Goal: Task Accomplishment & Management: Use online tool/utility

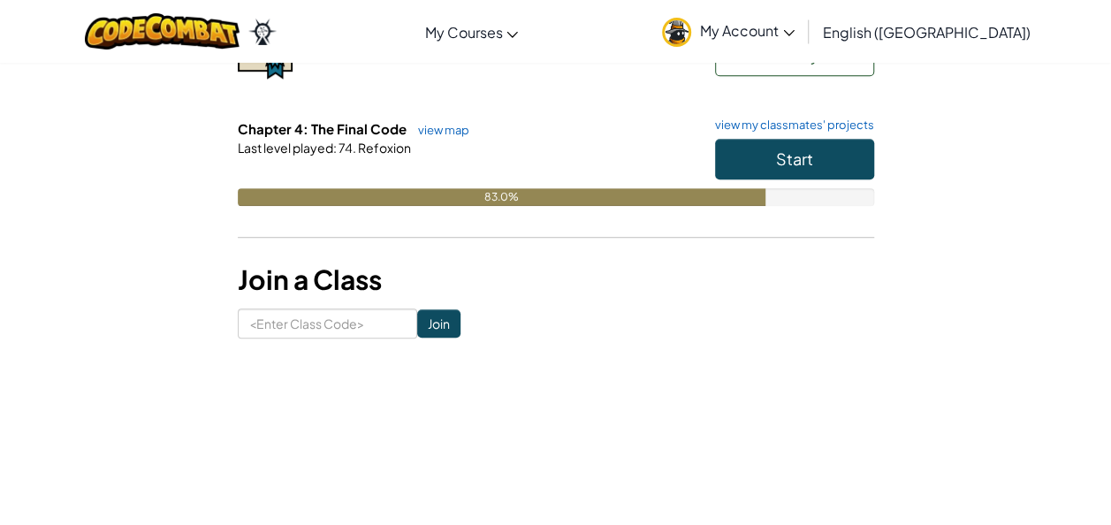
scroll to position [449, 0]
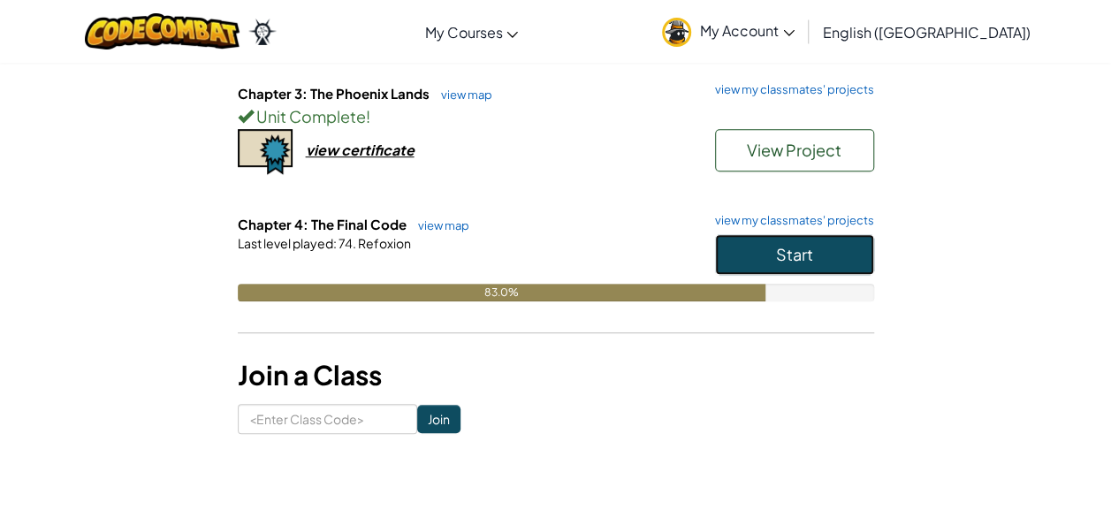
click at [780, 263] on button "Start" at bounding box center [794, 254] width 159 height 41
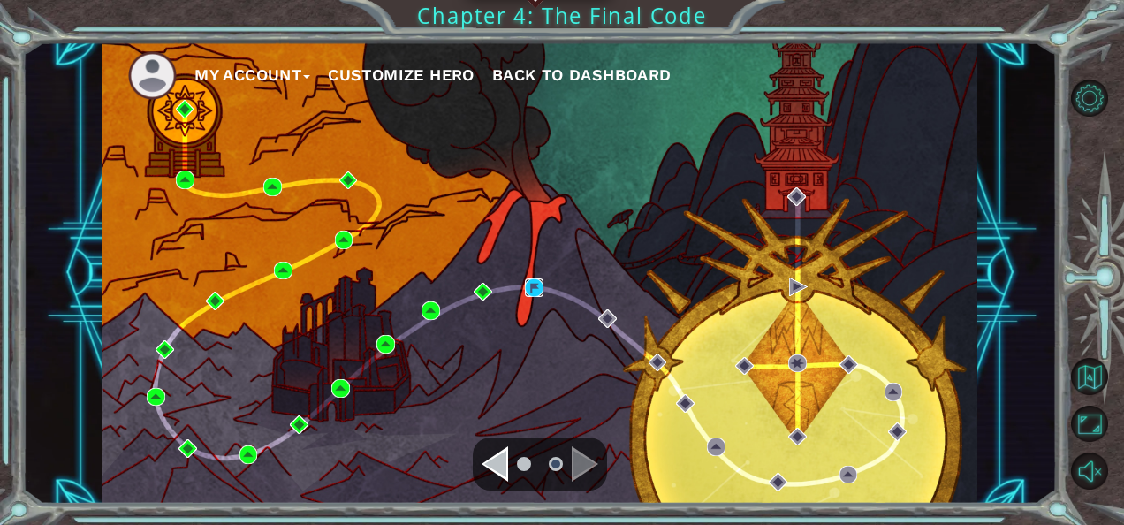
click at [536, 284] on img at bounding box center [534, 287] width 19 height 19
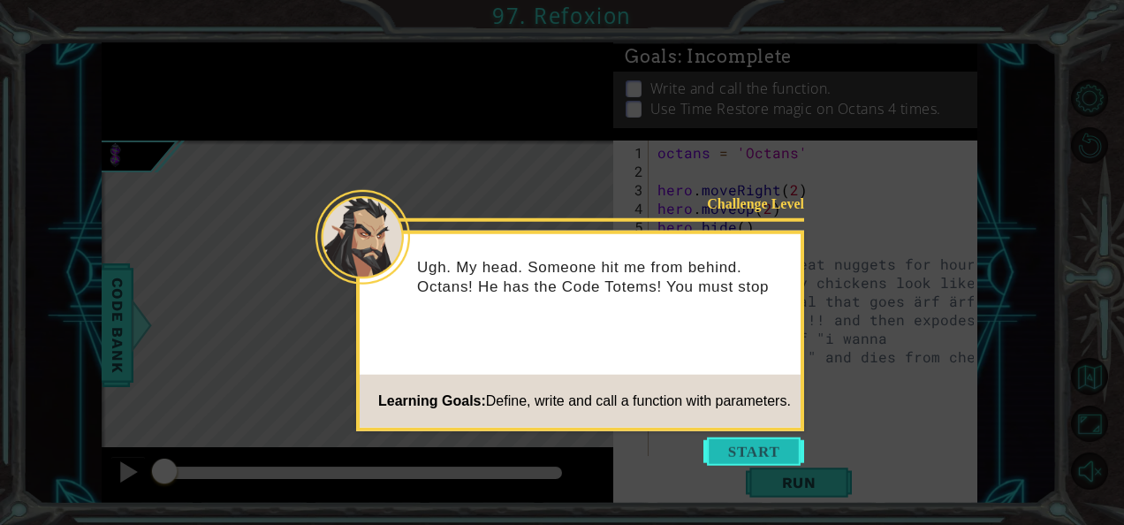
click at [743, 439] on button "Start" at bounding box center [754, 452] width 101 height 28
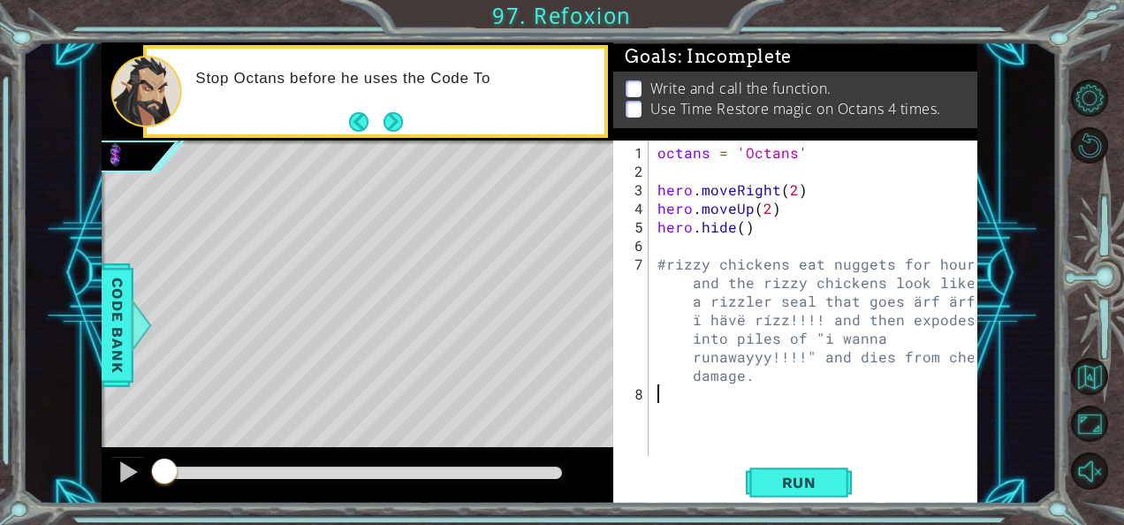
click at [783, 290] on div "octans = 'Octans' hero . moveRight ( 2 ) hero . moveUp ( 2 ) hero . hide ( ) #r…" at bounding box center [818, 319] width 329 height 353
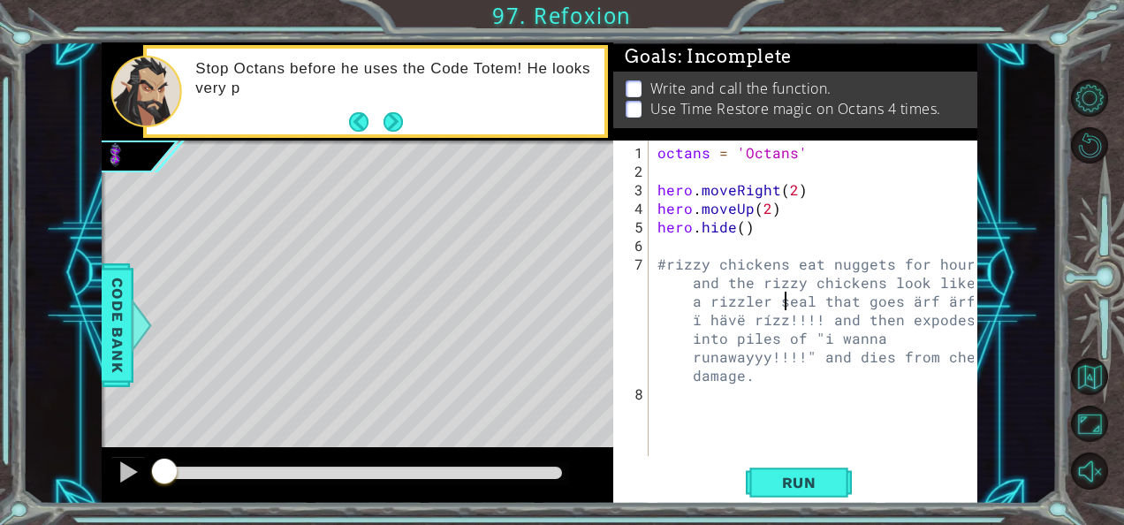
click at [783, 290] on div "octans = 'Octans' hero . moveRight ( 2 ) hero . moveUp ( 2 ) hero . hide ( ) #r…" at bounding box center [818, 319] width 329 height 353
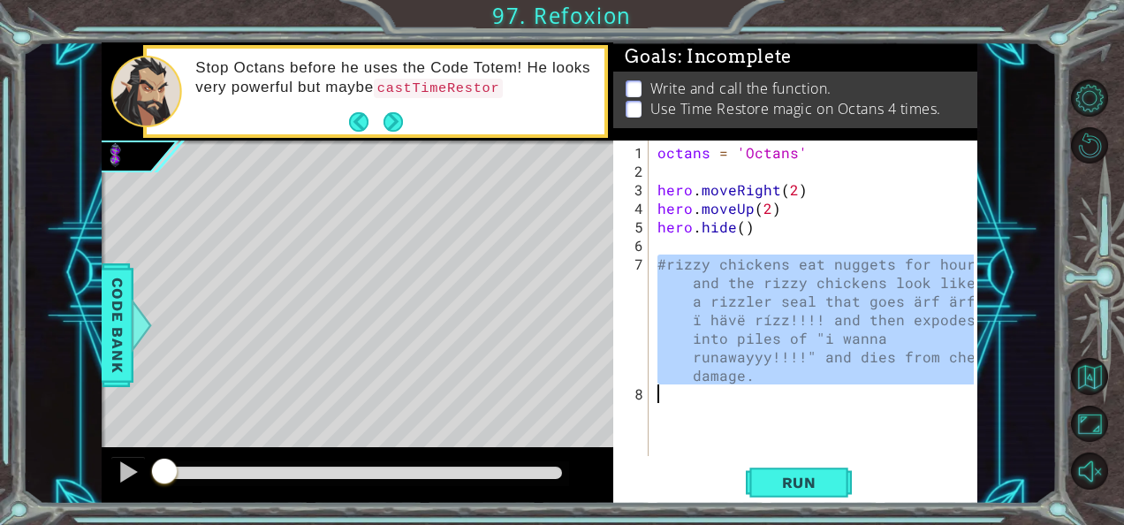
click at [783, 290] on div "octans = 'Octans' hero . moveRight ( 2 ) hero . moveUp ( 2 ) hero . hide ( ) #r…" at bounding box center [818, 319] width 329 height 353
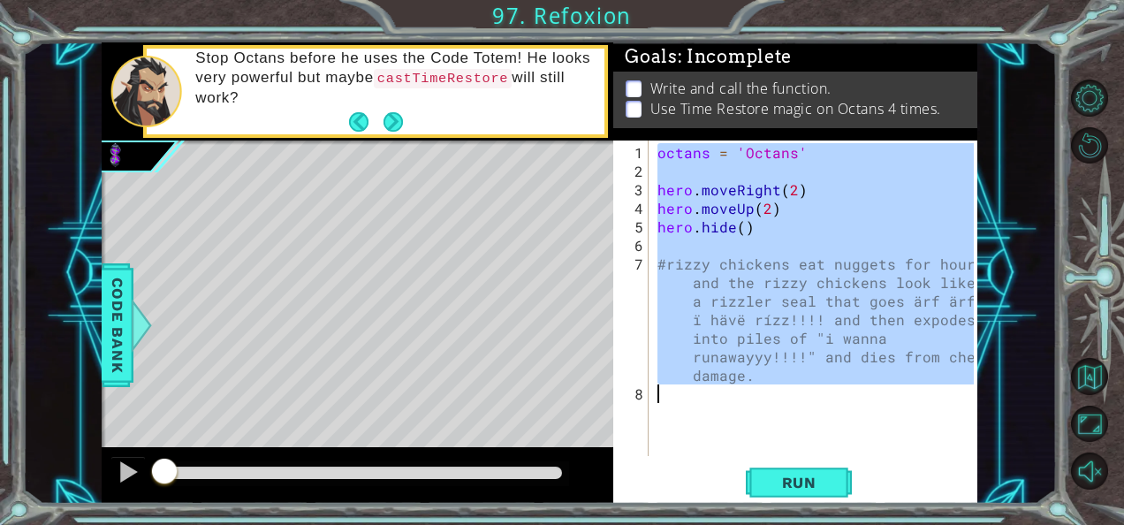
click at [783, 290] on div "octans = 'Octans' hero . moveRight ( 2 ) hero . moveUp ( 2 ) hero . hide ( ) #r…" at bounding box center [818, 319] width 329 height 353
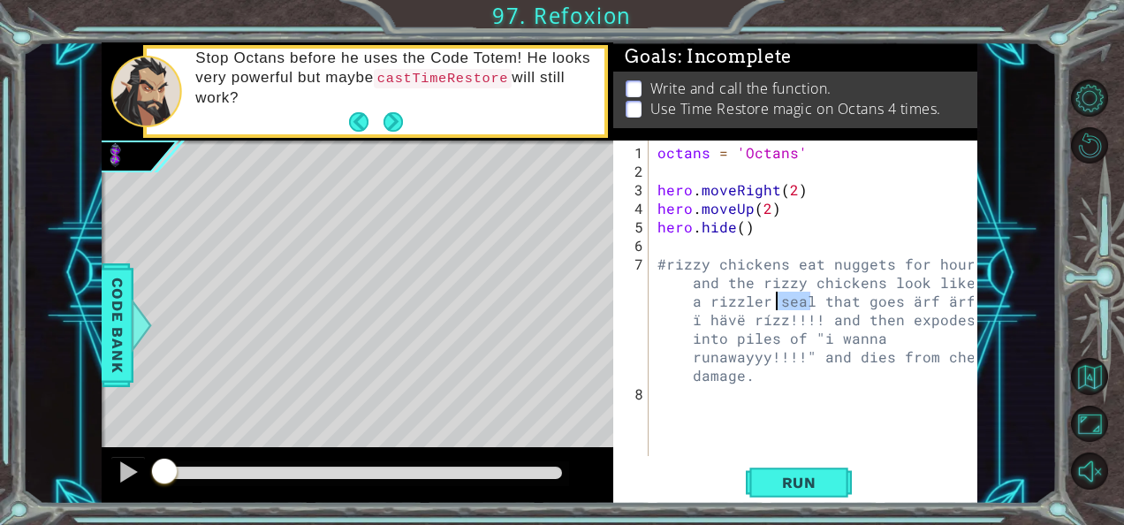
click at [783, 290] on div "octans = 'Octans' hero . moveRight ( 2 ) hero . moveUp ( 2 ) hero . hide ( ) #r…" at bounding box center [818, 319] width 329 height 353
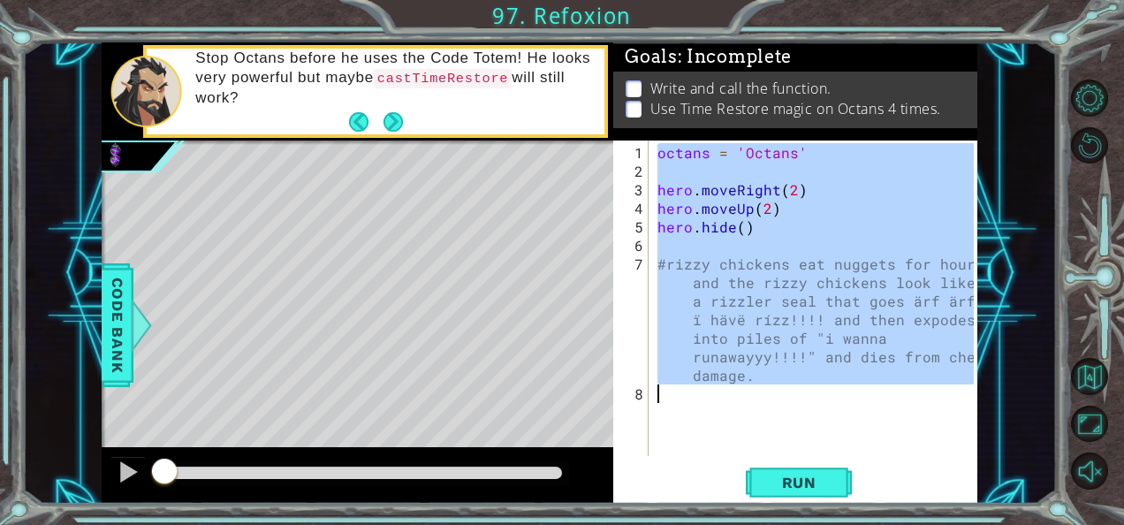
click at [783, 290] on div "octans = 'Octans' hero . moveRight ( 2 ) hero . moveUp ( 2 ) hero . hide ( ) #r…" at bounding box center [818, 319] width 329 height 353
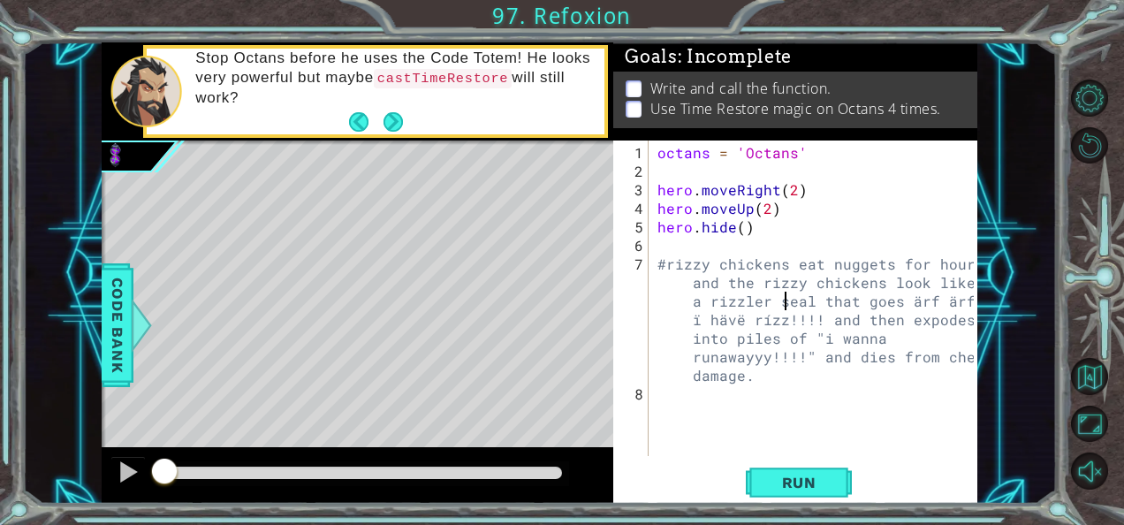
click at [783, 290] on div "octans = 'Octans' hero . moveRight ( 2 ) hero . moveUp ( 2 ) hero . hide ( ) #r…" at bounding box center [818, 319] width 329 height 353
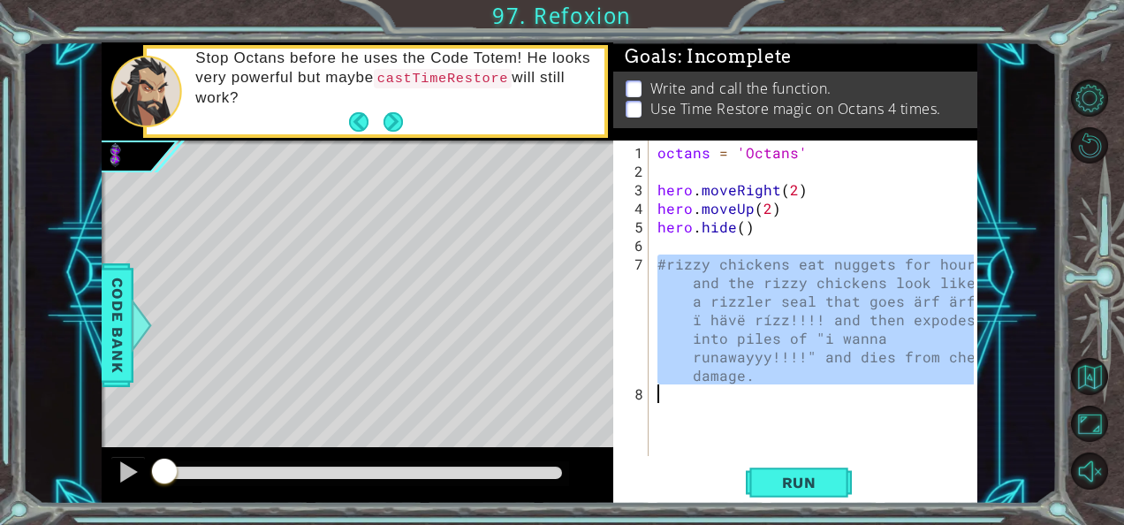
click at [783, 290] on div "octans = 'Octans' hero . moveRight ( 2 ) hero . moveUp ( 2 ) hero . hide ( ) #r…" at bounding box center [818, 319] width 329 height 353
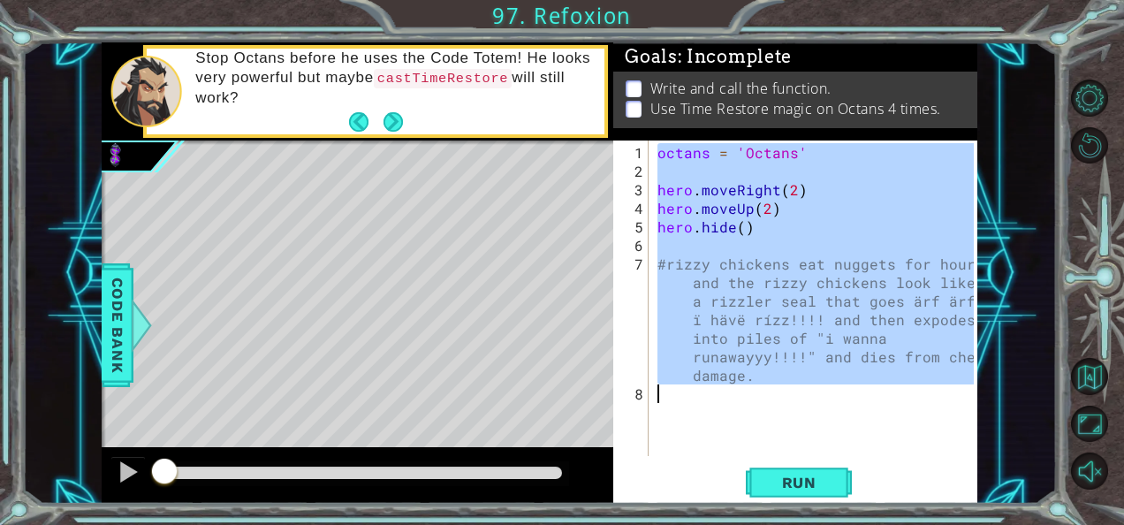
click at [783, 290] on div "octans = 'Octans' hero . moveRight ( 2 ) hero . moveUp ( 2 ) hero . hide ( ) #r…" at bounding box center [818, 319] width 329 height 353
type textarea "#rizzy chickens eat nuggets for hours and the rizzy chickens look like a rizzle…"
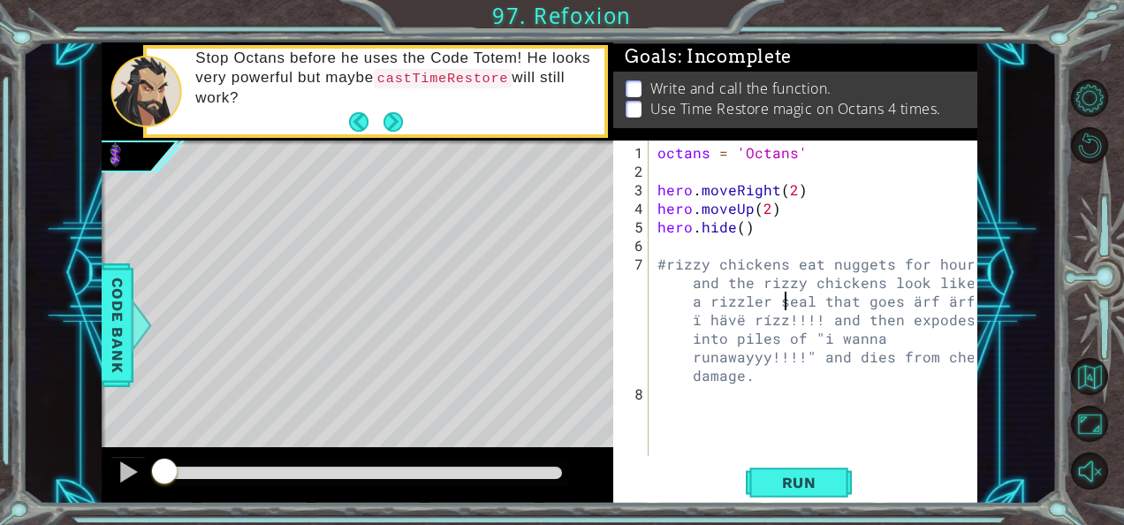
scroll to position [11, 0]
click at [829, 276] on div "octans = 'Octans' hero . moveRight ( 2 ) hero . moveUp ( 2 ) hero . hide ( ) #r…" at bounding box center [818, 319] width 329 height 353
click at [743, 295] on div "octans = 'Octans' hero . moveRight ( 2 ) hero . moveUp ( 2 ) hero . hide ( ) #r…" at bounding box center [818, 319] width 329 height 353
click at [893, 275] on div "octans = 'Octans' hero . moveRight ( 2 ) hero . moveUp ( 2 ) hero . hide ( ) #r…" at bounding box center [818, 319] width 329 height 353
